Goal: Find specific page/section: Find specific page/section

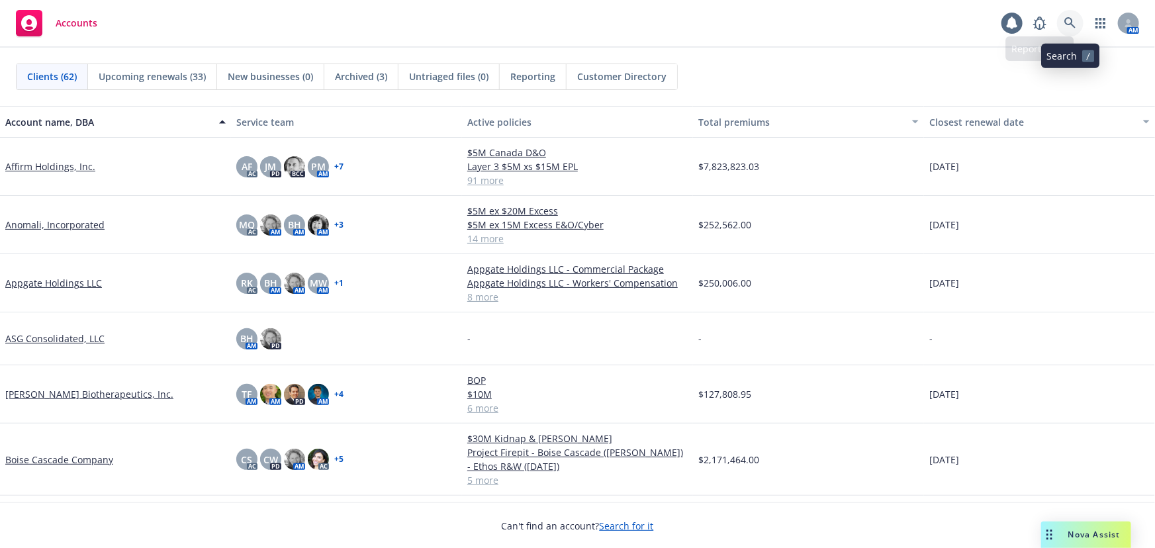
click at [1071, 19] on icon at bounding box center [1069, 22] width 11 height 11
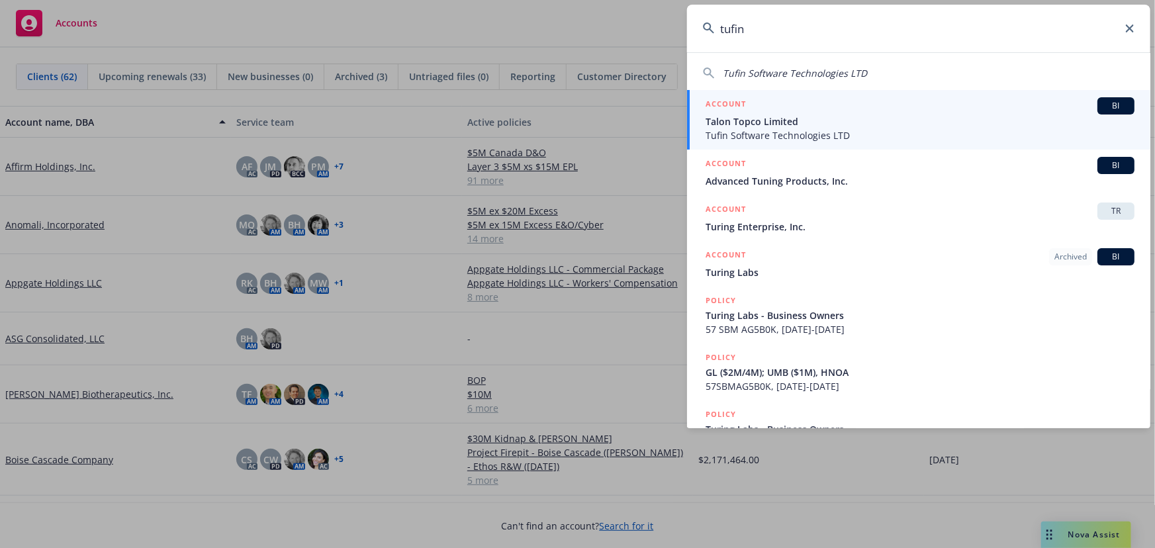
type input "tufin"
click at [933, 125] on span "Talon Topco Limited" at bounding box center [919, 121] width 429 height 14
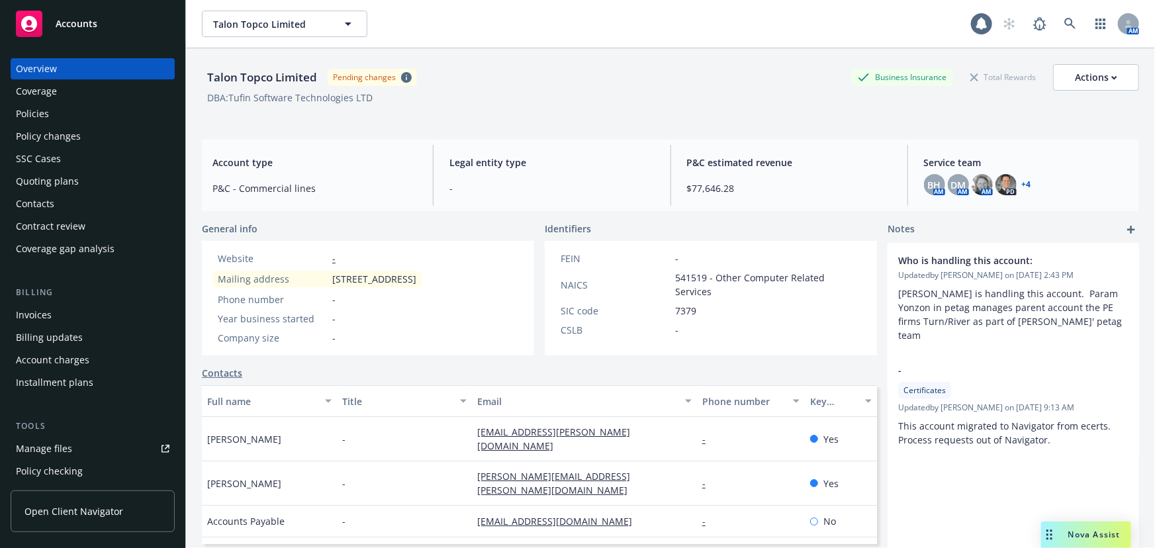
click at [86, 306] on div "Invoices" at bounding box center [93, 314] width 154 height 21
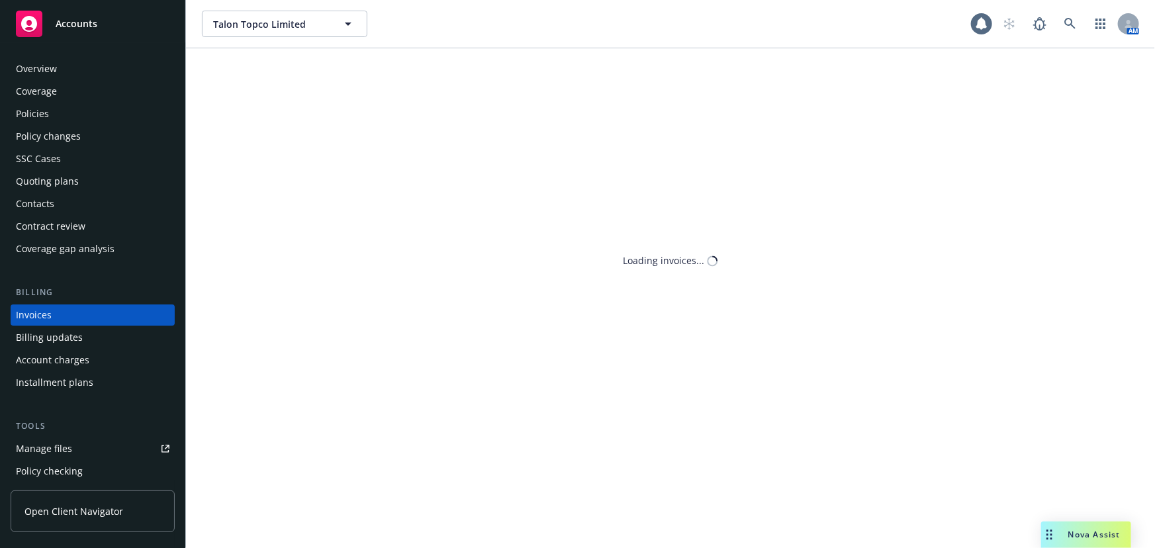
scroll to position [20, 0]
